Goal: Information Seeking & Learning: Learn about a topic

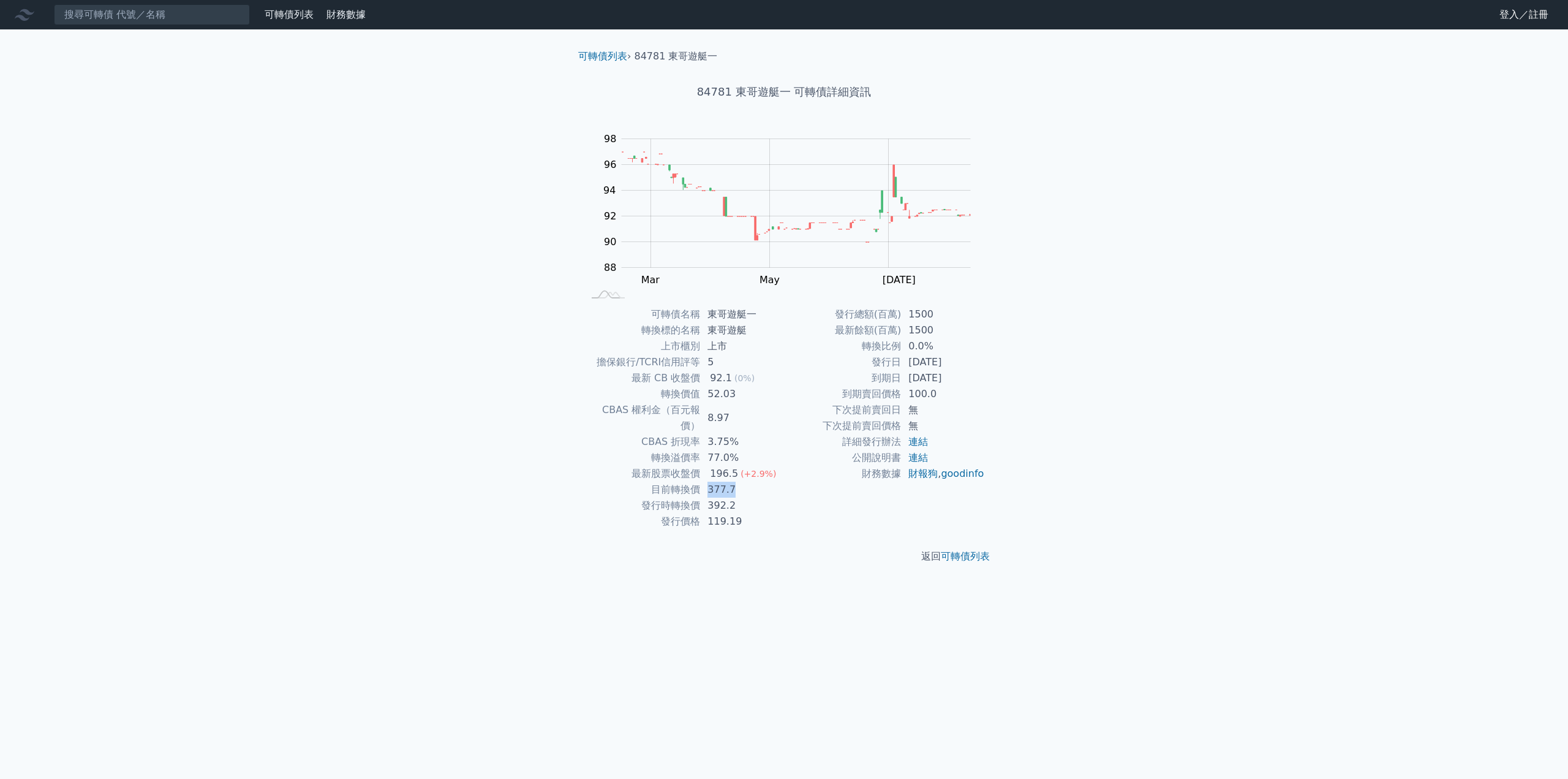
drag, startPoint x: 711, startPoint y: 475, endPoint x: 762, endPoint y: 496, distance: 55.2
click at [762, 482] on tbody "可轉債名稱 東哥遊艇一 轉換標的名稱 東哥遊艇 上市櫃別 上市 擔保銀行/TCRI信用評等 5 最新 CB 收盤價 92.1 (0%) 轉換價值 52.03 …" at bounding box center [683, 418] width 201 height 223
click at [761, 498] on td "392.2" at bounding box center [742, 506] width 84 height 16
click at [795, 508] on div "發行總額(百萬) 1500 最新餘額(百萬) 1500 轉換比例 0.0% 發行日 2024-07-15 到期日 2027-07-15 到期賣回價格 100.…" at bounding box center [885, 418] width 201 height 223
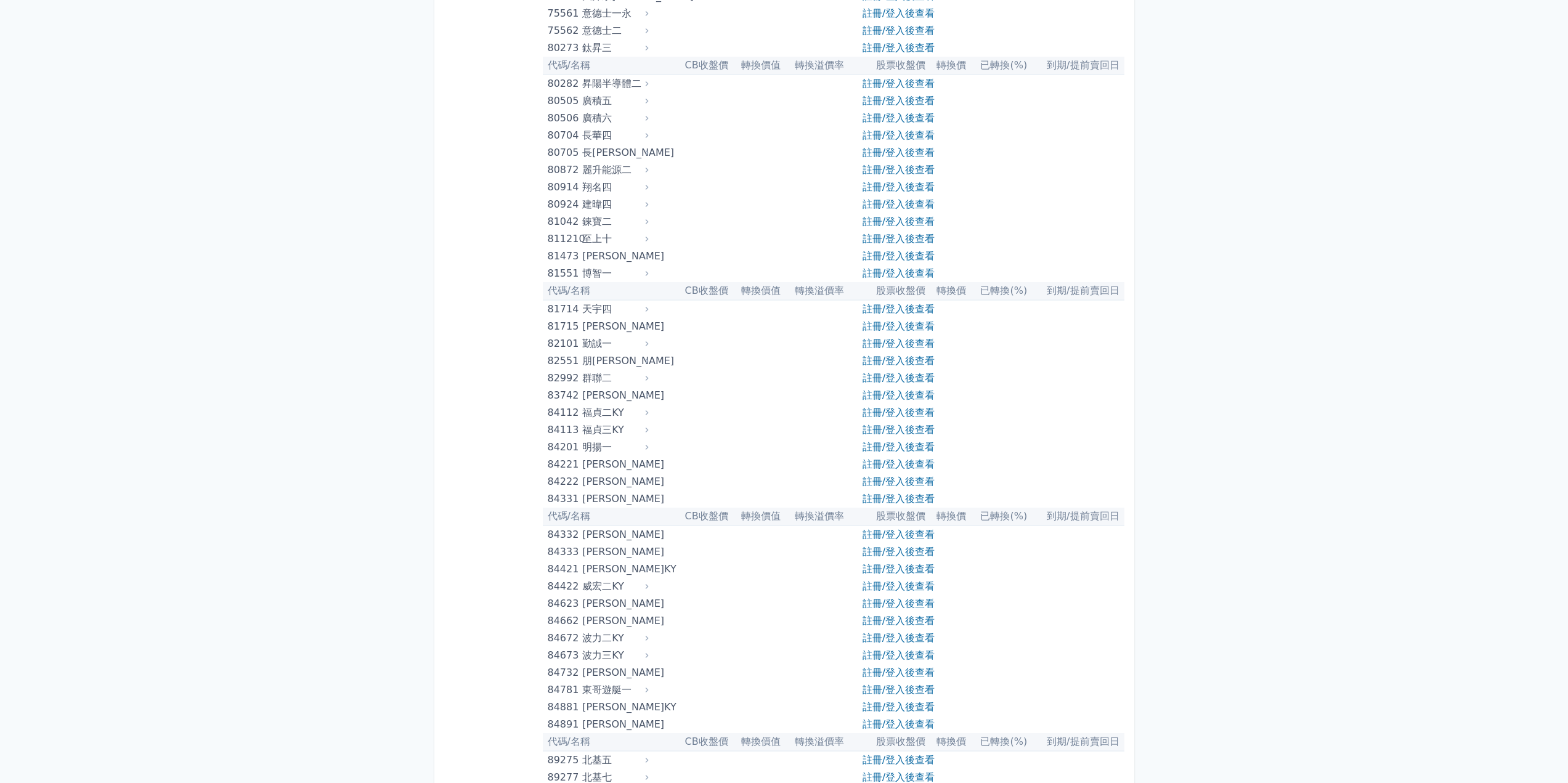
scroll to position [6885, 0]
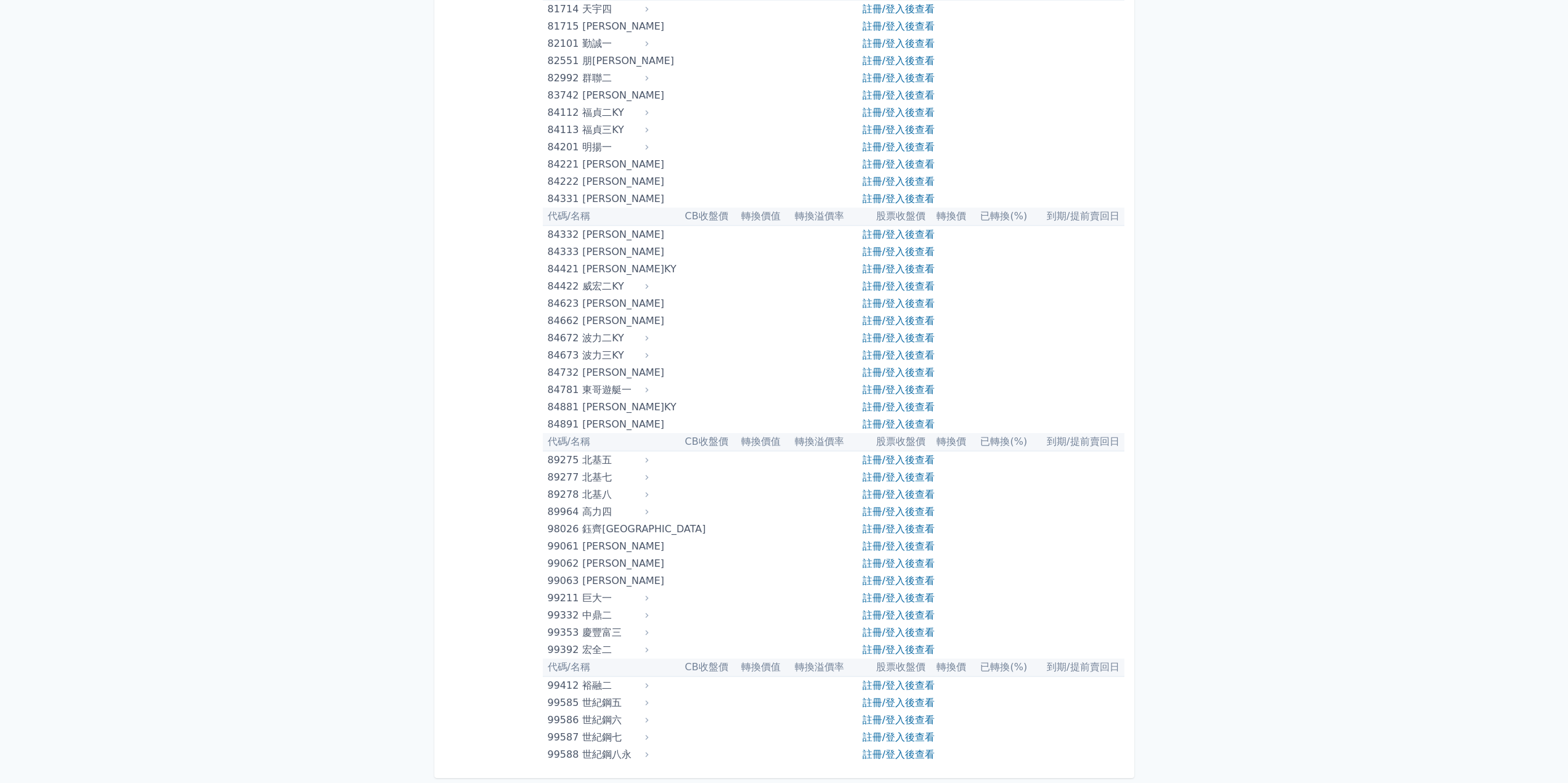
click at [606, 386] on div "東哥遊艇一" at bounding box center [614, 390] width 63 height 17
click at [664, 390] on tr "84781 東哥遊艇一 註冊/登入後查看" at bounding box center [834, 390] width 582 height 17
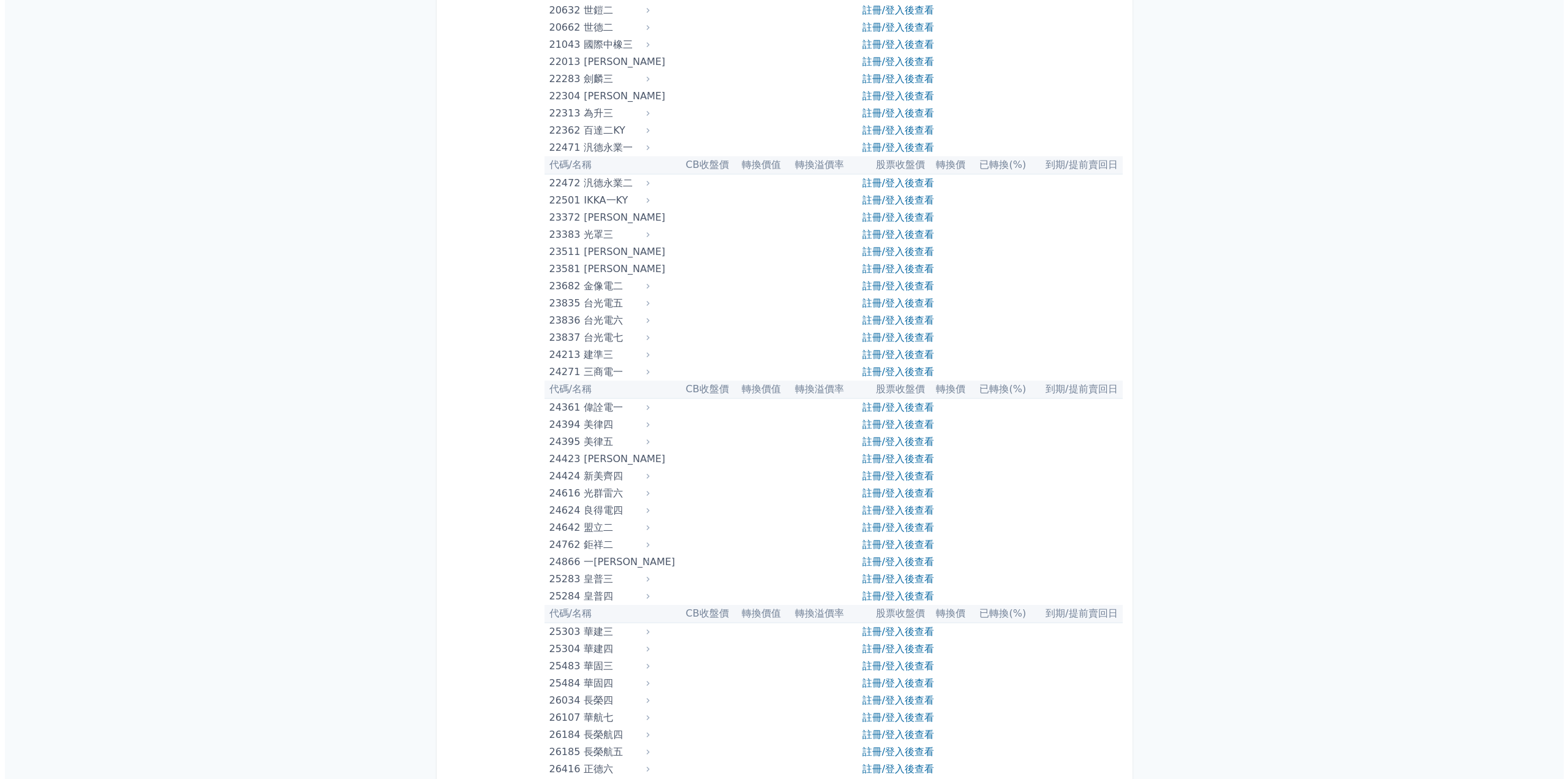
scroll to position [0, 0]
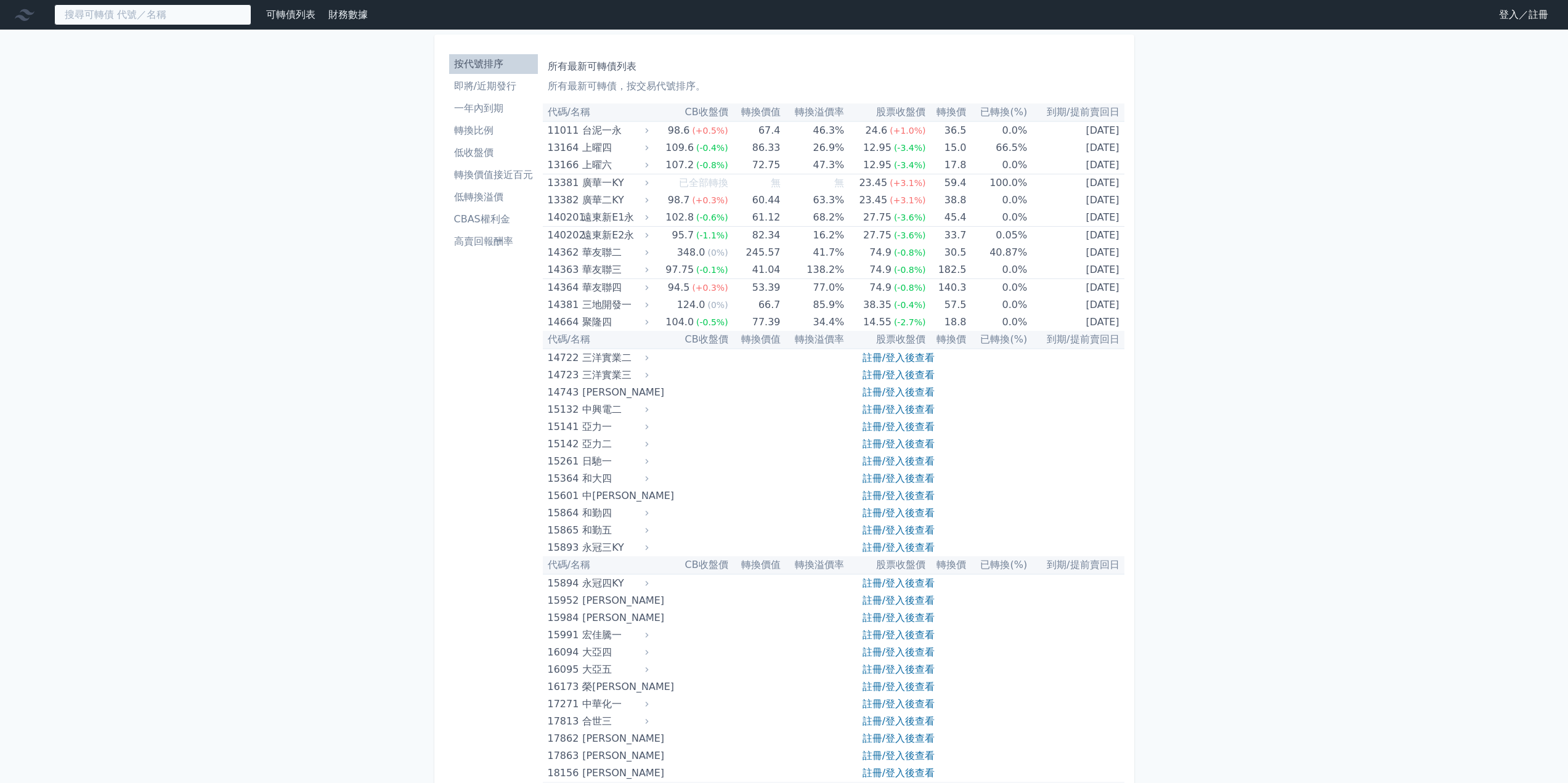
drag, startPoint x: 98, startPoint y: 13, endPoint x: 140, endPoint y: 24, distance: 43.4
click at [98, 13] on input at bounding box center [152, 14] width 197 height 21
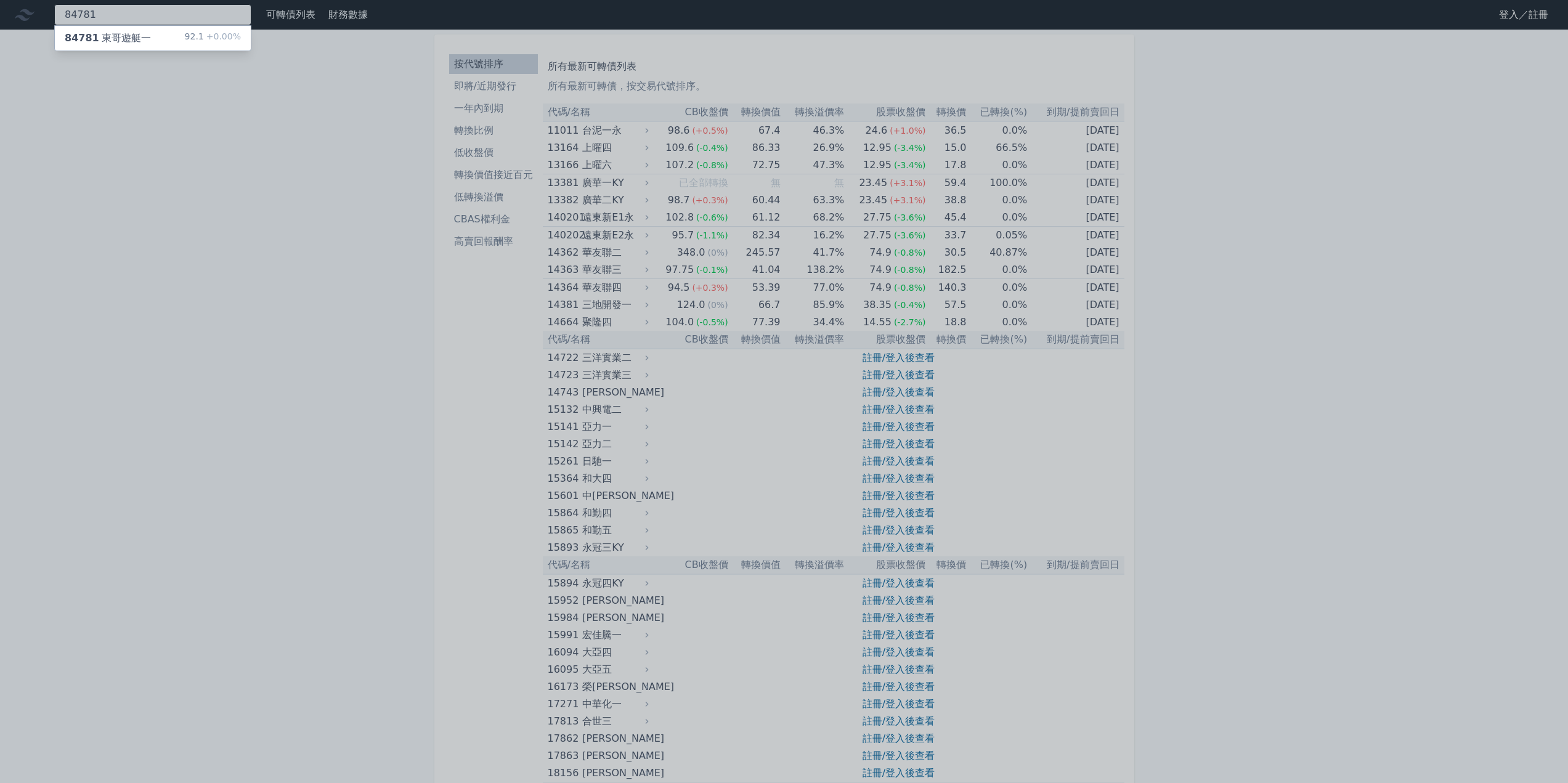
type input "84781"
click at [140, 37] on div "84781 東哥遊艇一" at bounding box center [108, 38] width 87 height 15
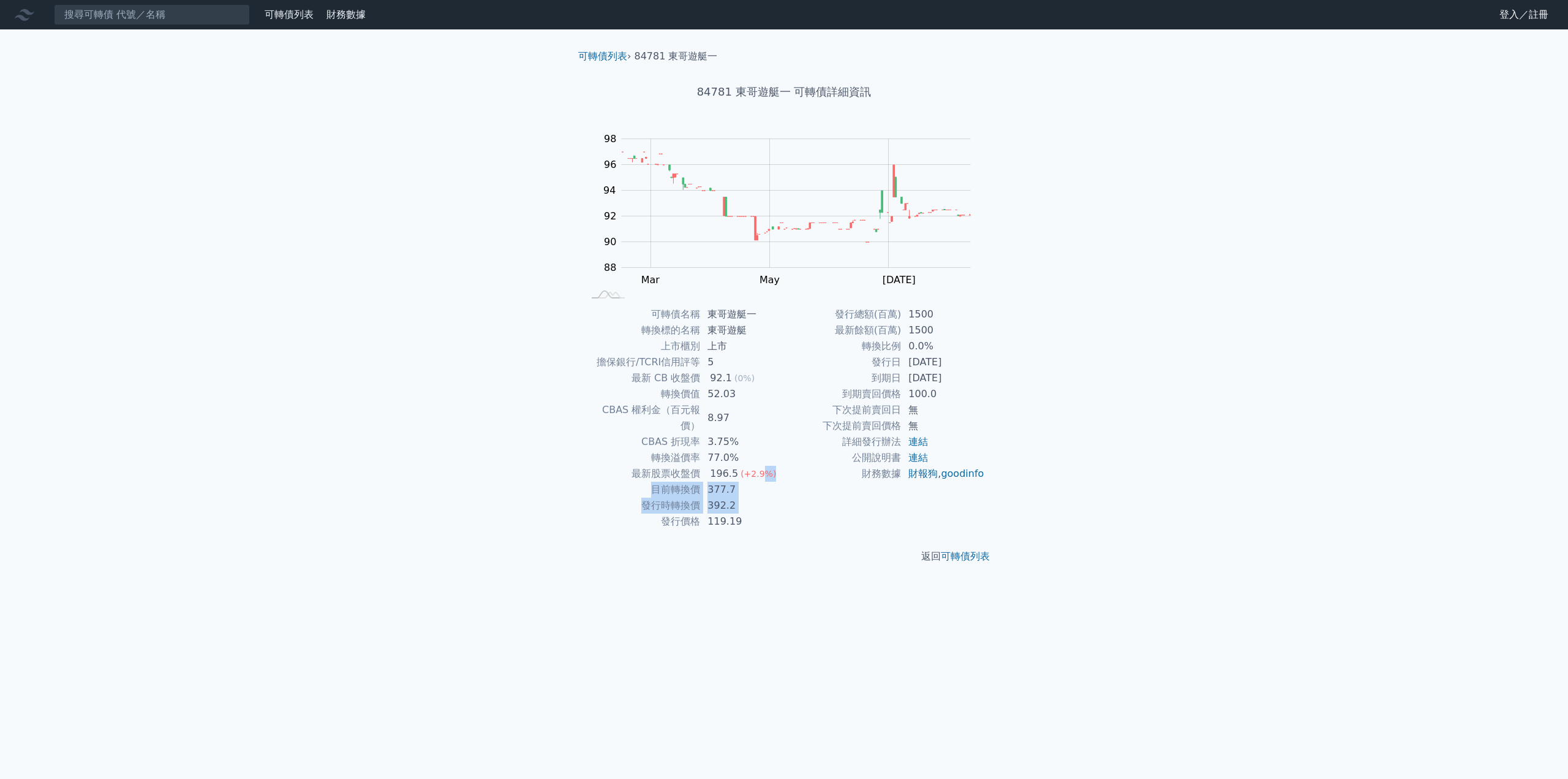
drag, startPoint x: 646, startPoint y: 500, endPoint x: 760, endPoint y: 465, distance: 119.3
click at [760, 465] on tbody "可轉債名稱 東哥遊艇一 轉換標的名稱 東哥遊艇 上市櫃別 上市 擔保銀行/TCRI信用評等 5 最新 CB 收盤價 92.1 (0%) 轉換價值 52.03 …" at bounding box center [683, 418] width 201 height 223
click at [738, 482] on td "377.7" at bounding box center [742, 490] width 84 height 16
